Goal: Information Seeking & Learning: Learn about a topic

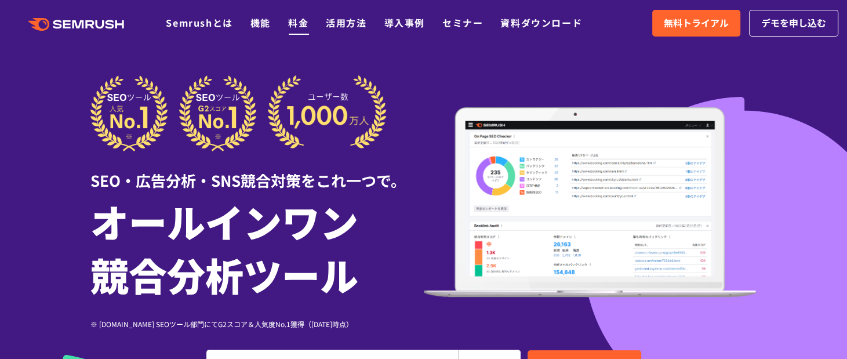
click at [301, 23] on link "料金" at bounding box center [298, 23] width 20 height 14
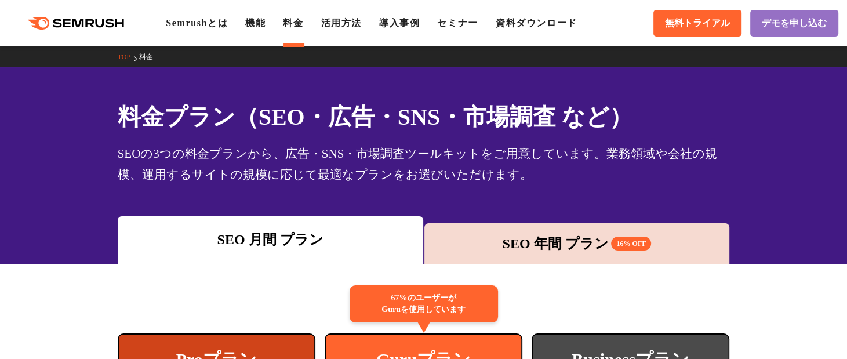
click at [264, 31] on div ".cls {fill: #FF642D;} .cls {fill: #FF642D;} Semrushとは 機能 料金 活用方法 導入事例 セミナー 資料ダウ…" at bounding box center [423, 23] width 847 height 35
click at [258, 27] on link "機能" at bounding box center [255, 23] width 20 height 10
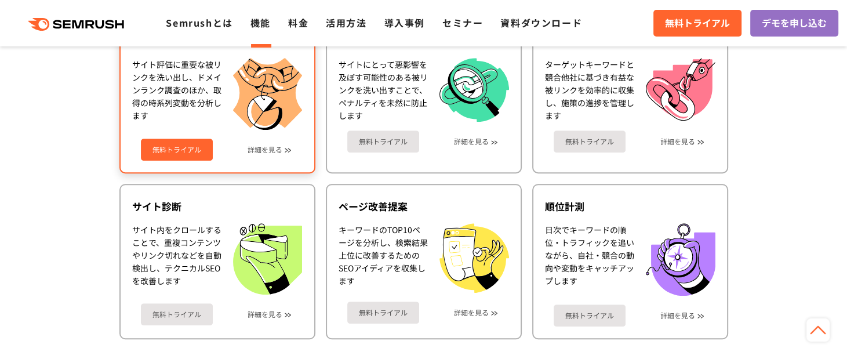
scroll to position [696, 0]
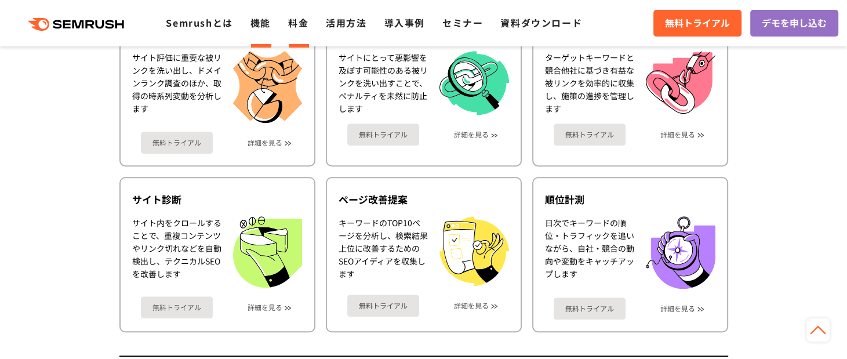
click at [301, 30] on li "料金" at bounding box center [298, 23] width 20 height 15
drag, startPoint x: 363, startPoint y: 23, endPoint x: 360, endPoint y: 46, distance: 23.4
click at [363, 24] on link "活用方法" at bounding box center [346, 23] width 41 height 14
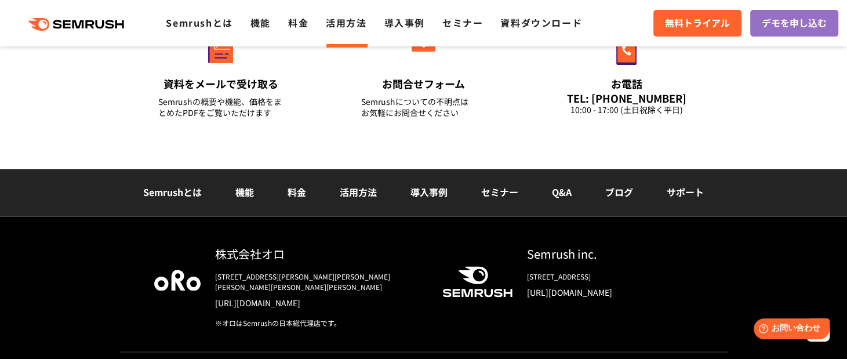
scroll to position [1797, 0]
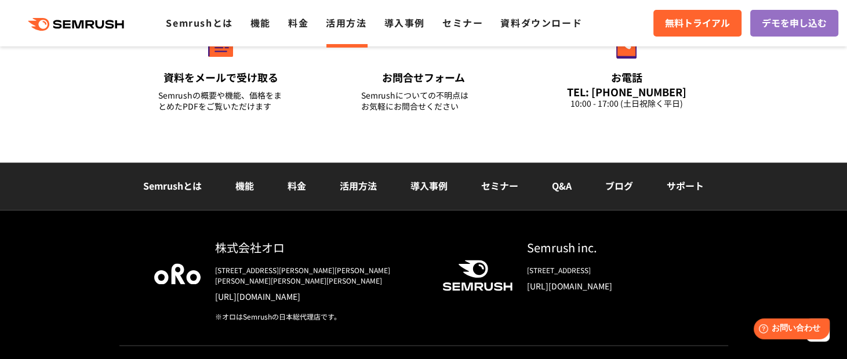
drag, startPoint x: 762, startPoint y: 130, endPoint x: 657, endPoint y: 148, distance: 106.0
click at [762, 130] on div "その他お問い合わせ 資料をメールで受け取る Semrushの概要や機能、価格をまとめたPDFをご覧いただけます お問合せフォーム Semrushについての不明…" at bounding box center [423, 42] width 847 height 239
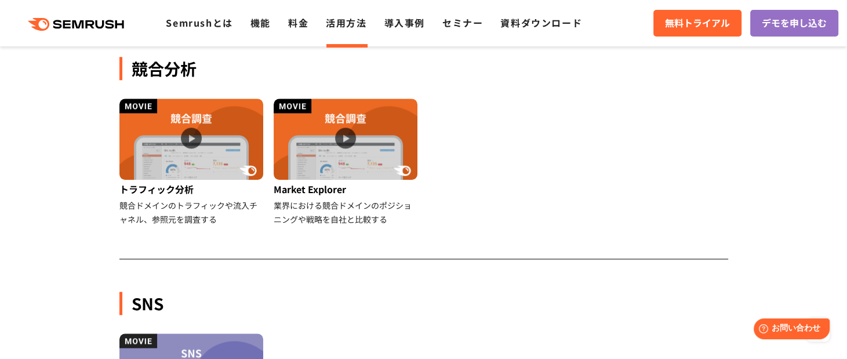
scroll to position [1159, 0]
